Goal: Information Seeking & Learning: Learn about a topic

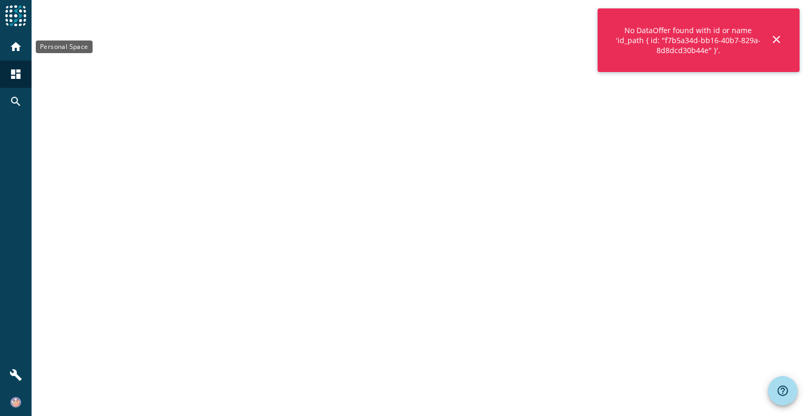
click at [15, 47] on mat-icon "home" at bounding box center [15, 47] width 13 height 13
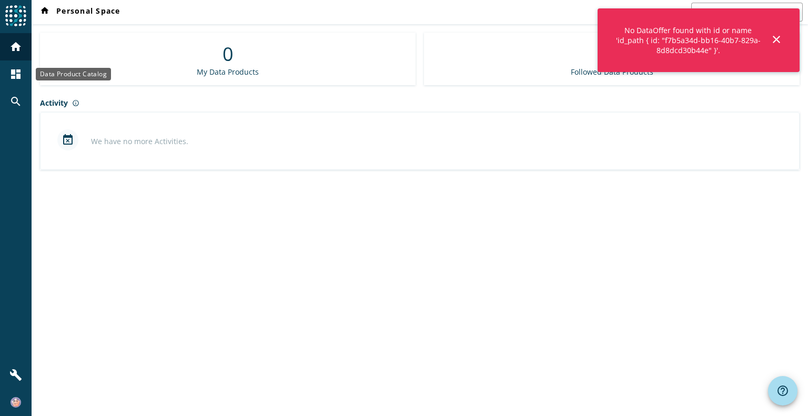
click at [16, 73] on mat-icon "dashboard" at bounding box center [15, 74] width 13 height 13
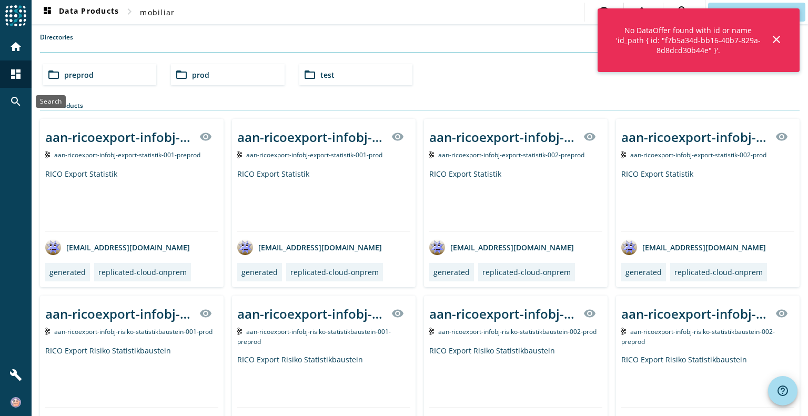
click at [17, 101] on mat-icon "search" at bounding box center [15, 101] width 13 height 13
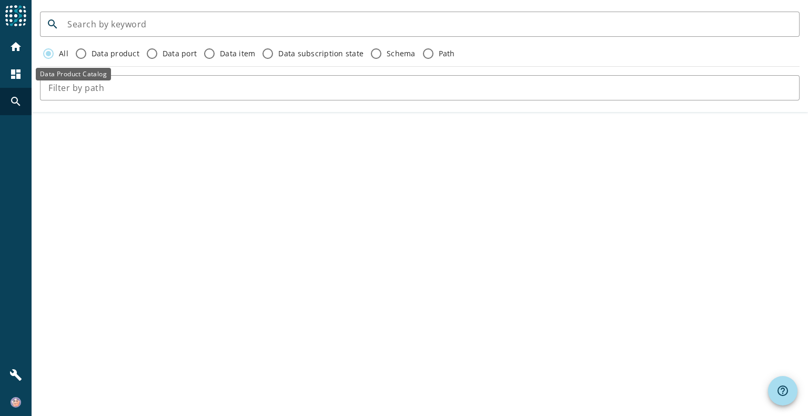
click at [21, 64] on div "dashboard" at bounding box center [15, 74] width 27 height 27
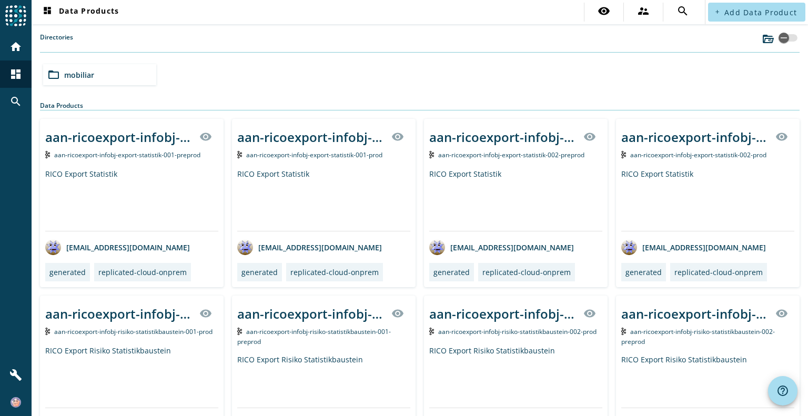
click at [96, 76] on div "folder_open mobiliar" at bounding box center [99, 74] width 113 height 21
click at [99, 65] on div "folder_open preprod" at bounding box center [99, 74] width 113 height 21
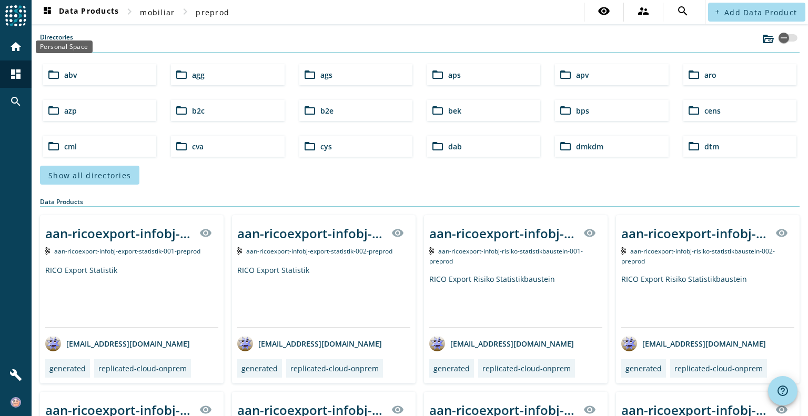
click at [21, 46] on mat-icon "home" at bounding box center [15, 47] width 13 height 13
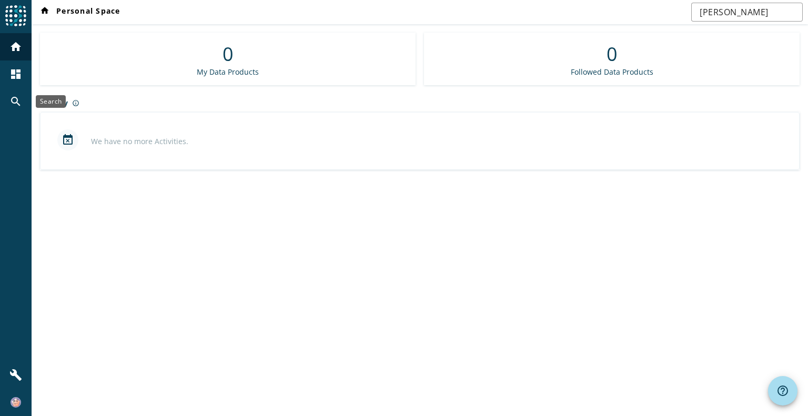
click at [15, 102] on mat-icon "search" at bounding box center [15, 101] width 13 height 13
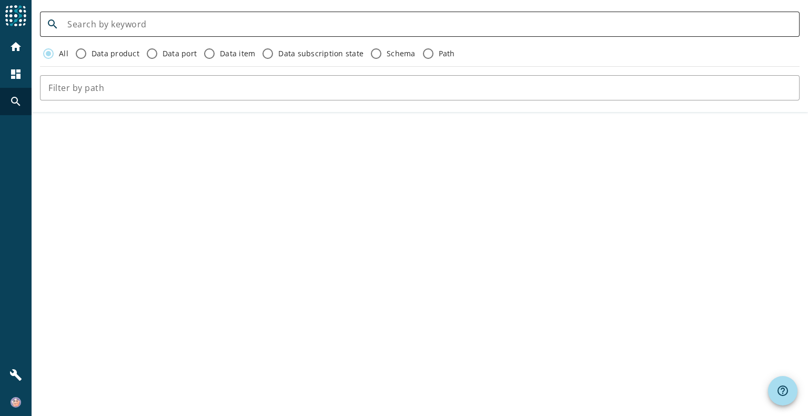
click at [171, 31] on div at bounding box center [429, 24] width 724 height 25
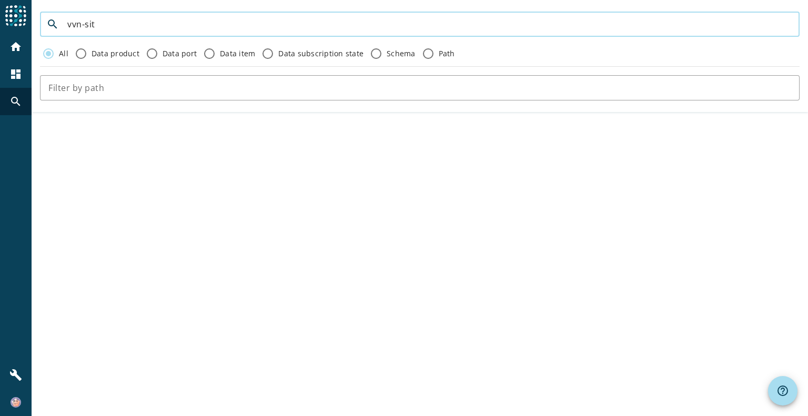
type input "vvn-sit"
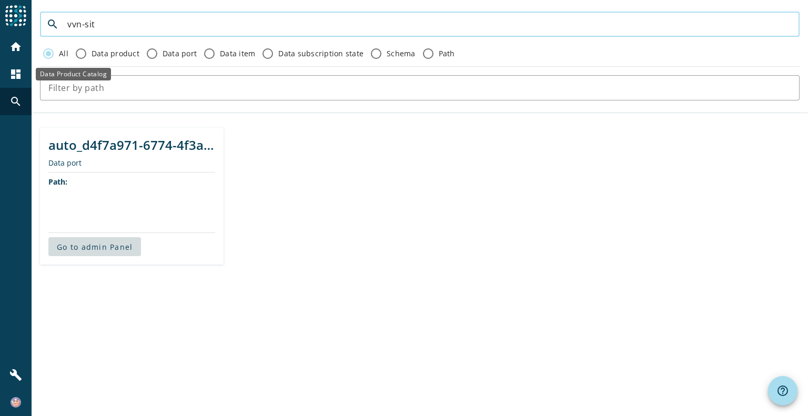
click at [23, 71] on div "dashboard" at bounding box center [15, 74] width 27 height 27
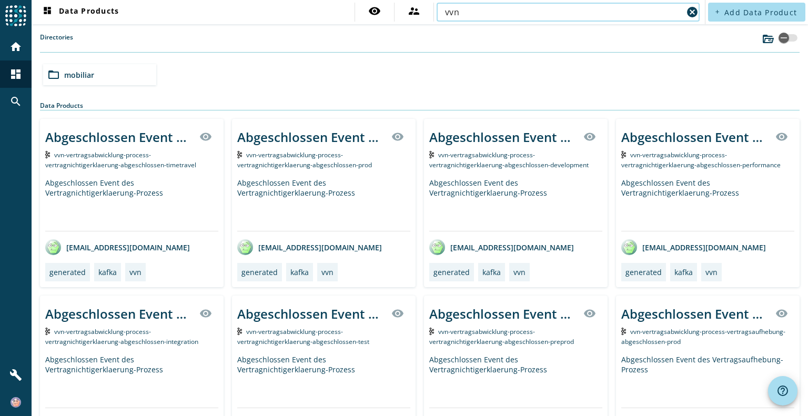
click at [522, 9] on input "vvn" at bounding box center [564, 12] width 238 height 13
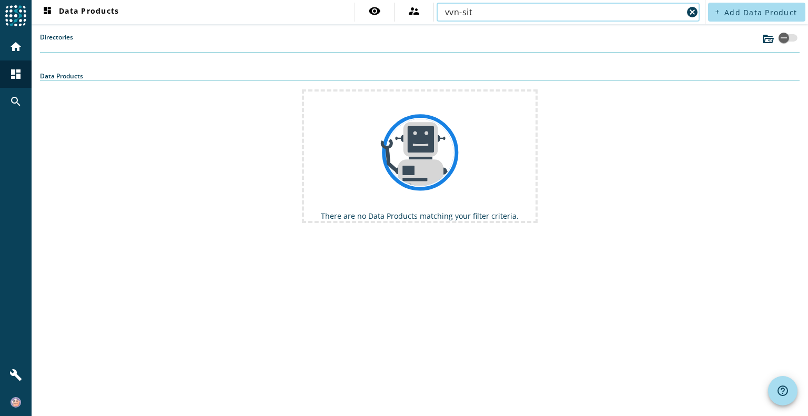
click at [485, 15] on input "vvn-sit" at bounding box center [564, 12] width 238 height 13
paste input "vrsverkomm-command-vertragsdokumente-einlieferung-v2-"
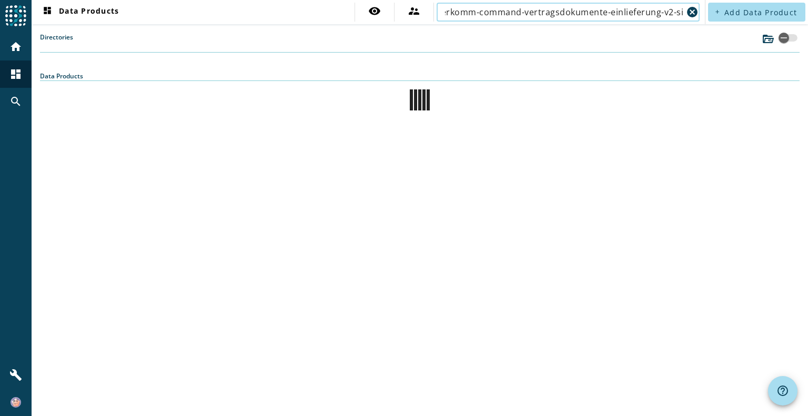
type input "vvn-vrsverkomm-command-vertragsdokumente-einlieferung-v2-sit"
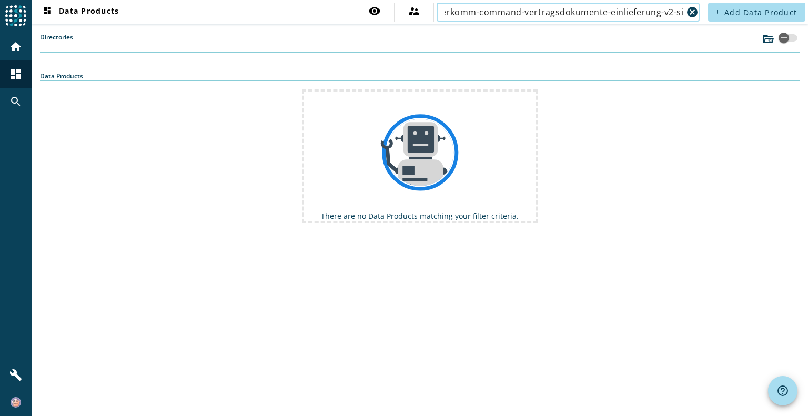
click at [501, 14] on input "vvn-vrsverkomm-command-vertragsdokumente-einlieferung-v2-sit" at bounding box center [564, 12] width 238 height 13
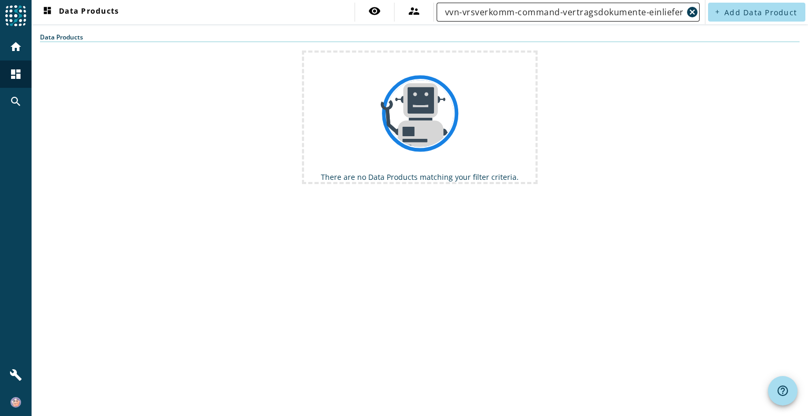
click at [493, 16] on input "vvn-vrsverkomm-command-vertragsdokumente-einlieferung-v2-sit" at bounding box center [564, 12] width 238 height 13
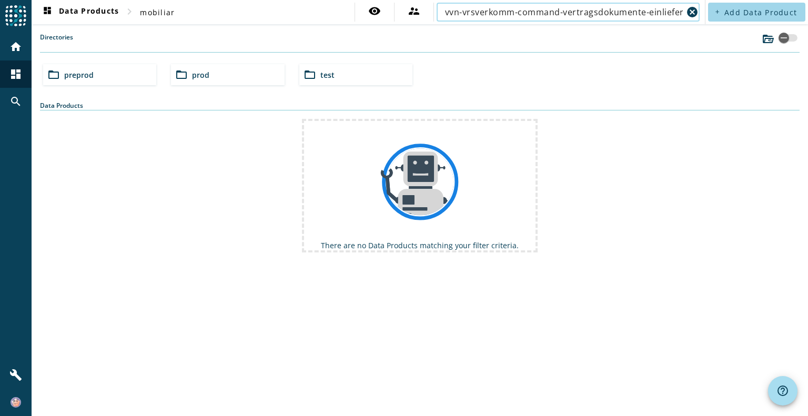
scroll to position [0, 38]
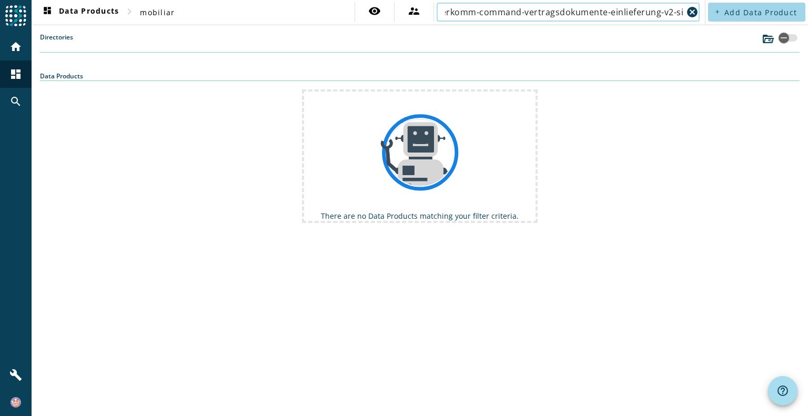
drag, startPoint x: 577, startPoint y: 14, endPoint x: 714, endPoint y: 5, distance: 137.2
click at [714, 5] on div "dashboard Data Products chevron_right mobiliar visibility supervisor_account vv…" at bounding box center [420, 12] width 777 height 24
click at [684, 10] on div "cancel" at bounding box center [691, 12] width 17 height 15
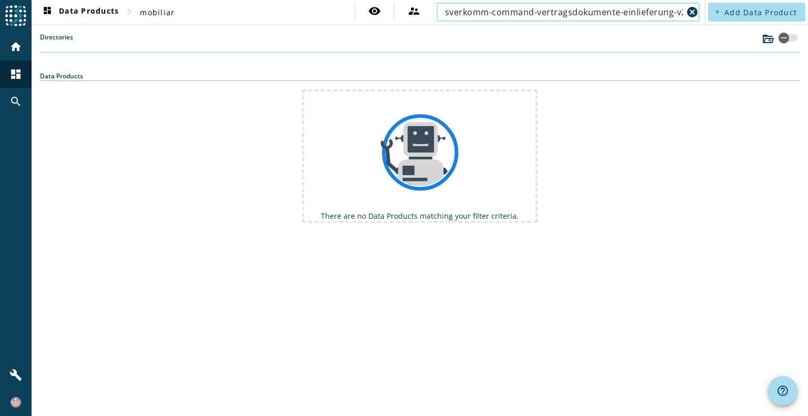
type input "vvn-vrsverkomm-command-vertragsdokumente-einlieferung-v2"
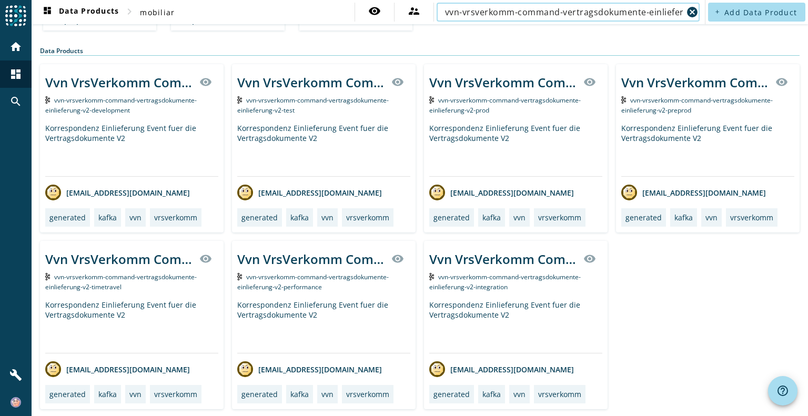
click at [683, 143] on div "Korrespondenz Einlieferung Event fuer die Vertragsdokumente V2" at bounding box center [708, 149] width 173 height 53
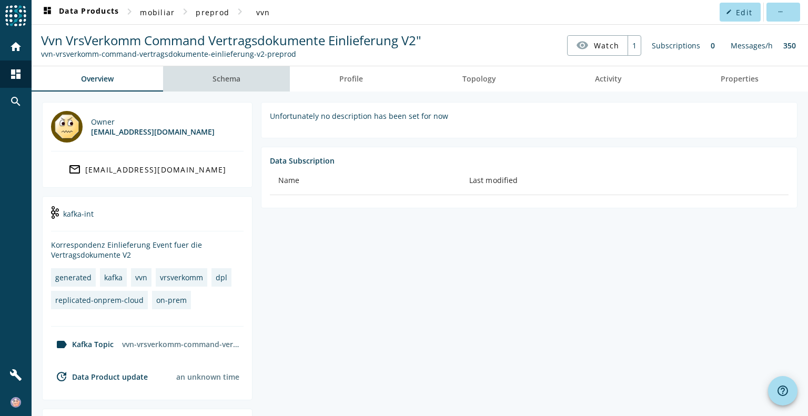
click at [255, 81] on link "Schema" at bounding box center [226, 78] width 127 height 25
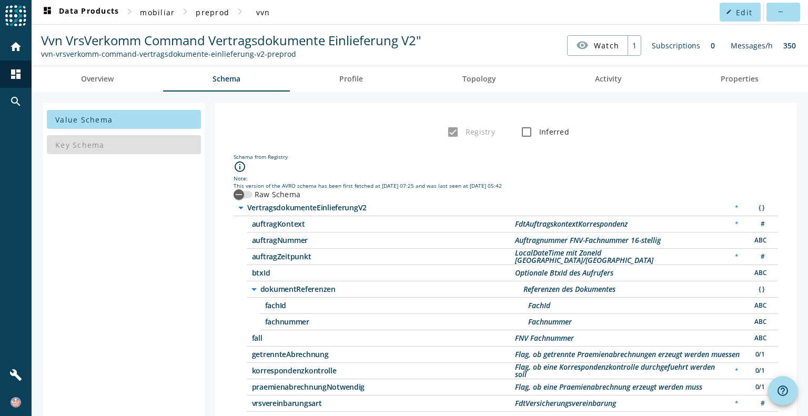
scroll to position [39, 0]
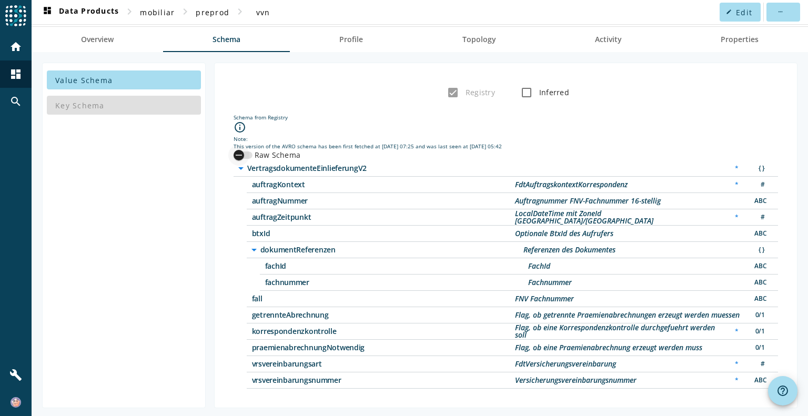
click at [241, 153] on icon "button" at bounding box center [238, 155] width 9 height 9
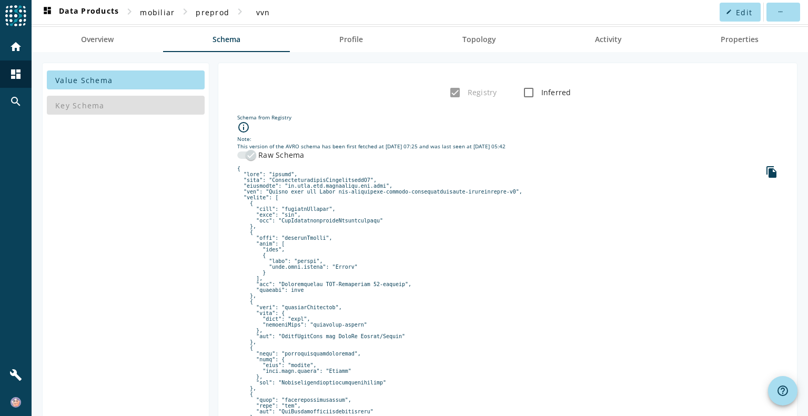
click at [132, 107] on div "Key Schema" at bounding box center [126, 105] width 158 height 25
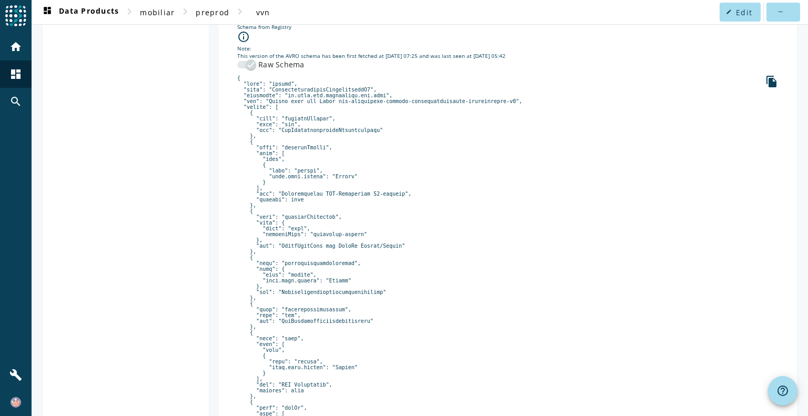
scroll to position [0, 0]
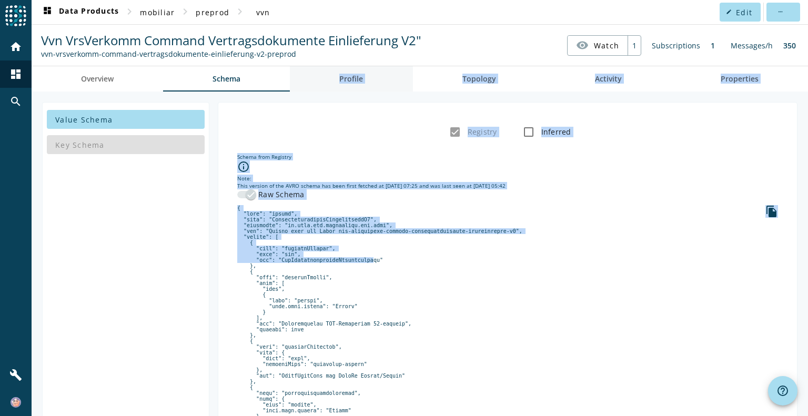
drag, startPoint x: 356, startPoint y: 258, endPoint x: 337, endPoint y: 78, distance: 181.0
click at [337, 78] on link "Profile" at bounding box center [351, 78] width 123 height 25
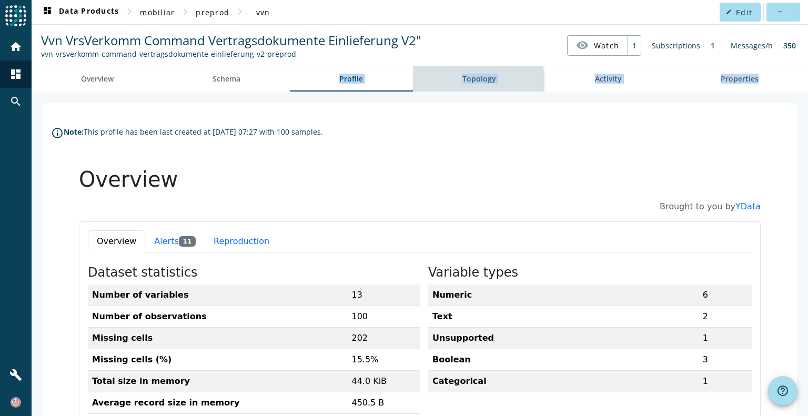
click at [458, 81] on link "Topology" at bounding box center [479, 78] width 133 height 25
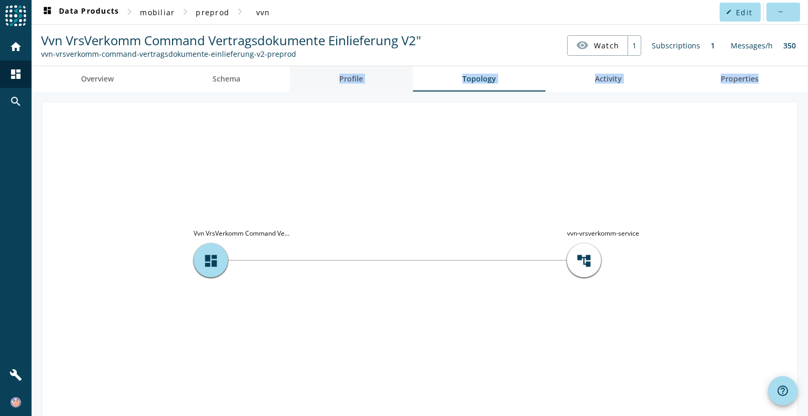
click at [370, 75] on link "Profile" at bounding box center [351, 78] width 123 height 25
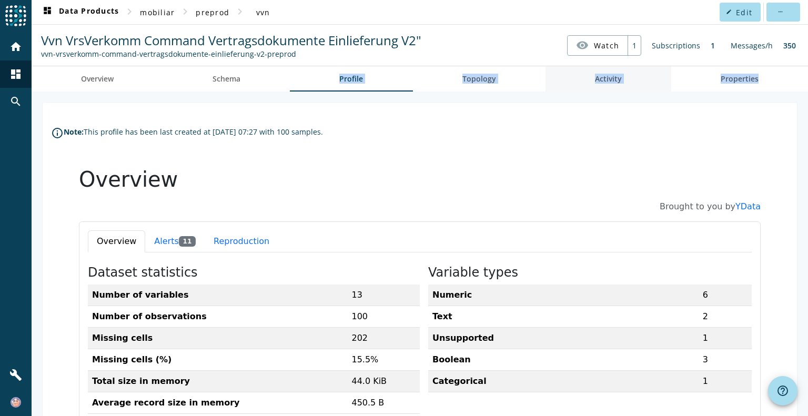
click at [569, 77] on link "Activity" at bounding box center [609, 78] width 126 height 25
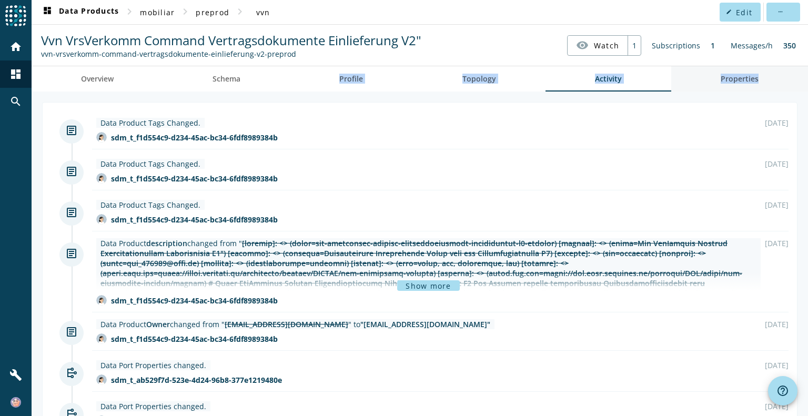
click at [721, 76] on span "Properties" at bounding box center [740, 78] width 38 height 7
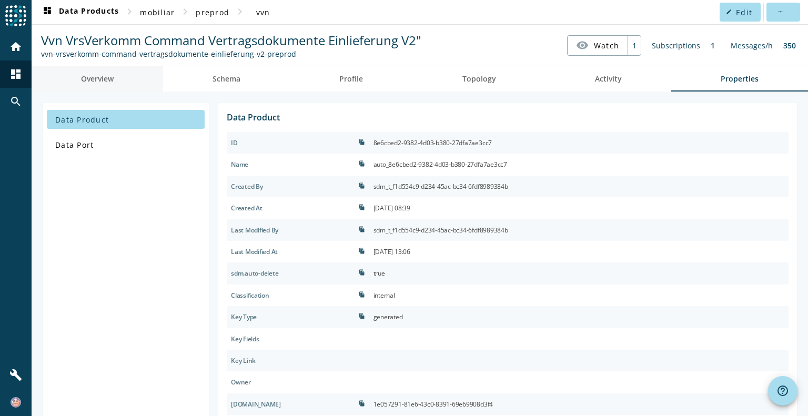
click at [97, 86] on span "Overview" at bounding box center [97, 78] width 33 height 25
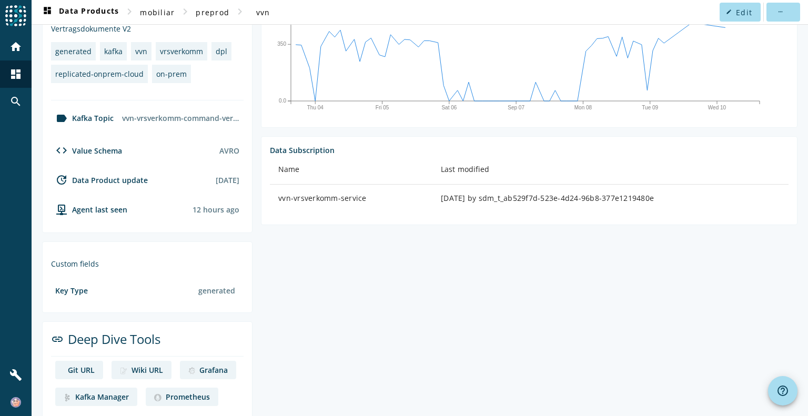
scroll to position [292, 0]
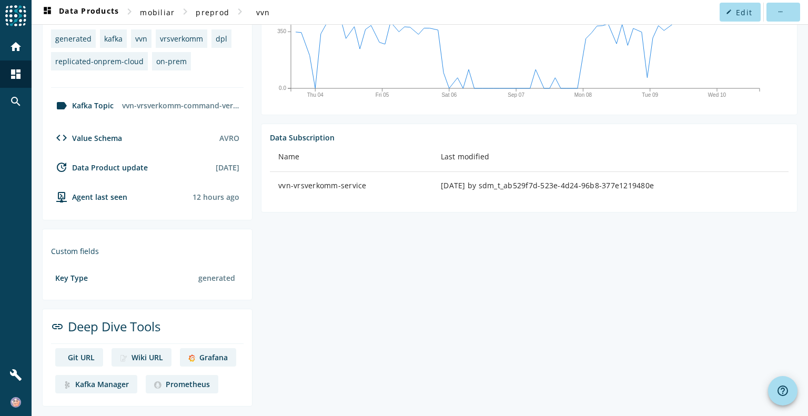
click at [209, 355] on div "Grafana" at bounding box center [213, 358] width 28 height 10
